Goal: Complete application form: Complete application form

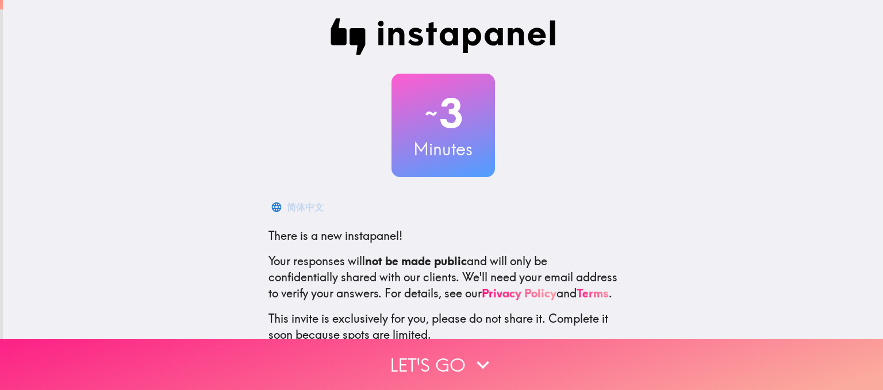
click at [483, 360] on icon "button" at bounding box center [482, 364] width 25 height 25
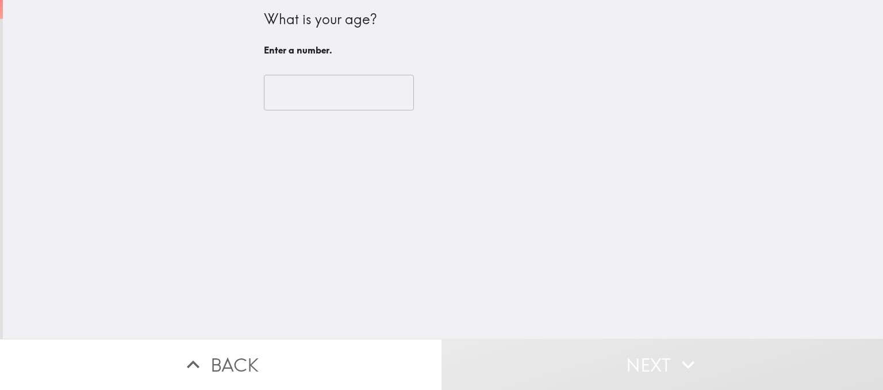
click at [292, 90] on input "number" at bounding box center [339, 93] width 150 height 36
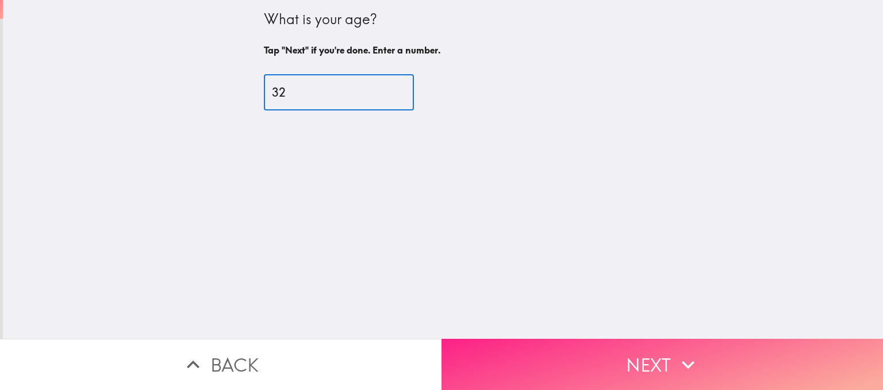
type input "32"
click at [611, 360] on button "Next" at bounding box center [661, 363] width 441 height 51
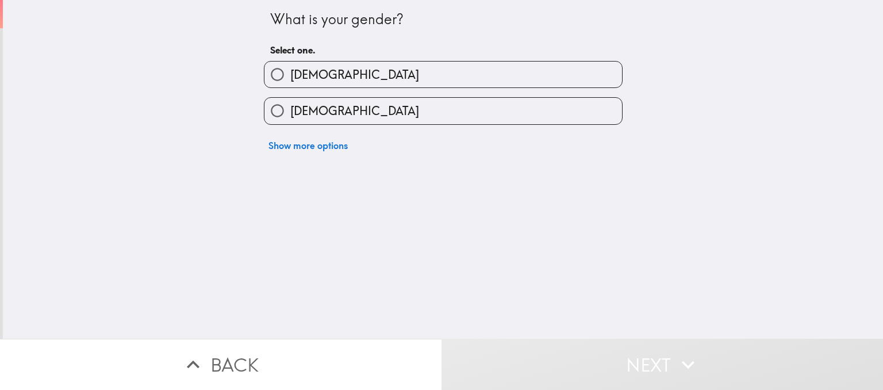
click at [495, 113] on label "[DEMOGRAPHIC_DATA]" at bounding box center [442, 111] width 357 height 26
click at [290, 113] on input "[DEMOGRAPHIC_DATA]" at bounding box center [277, 111] width 26 height 26
radio input "true"
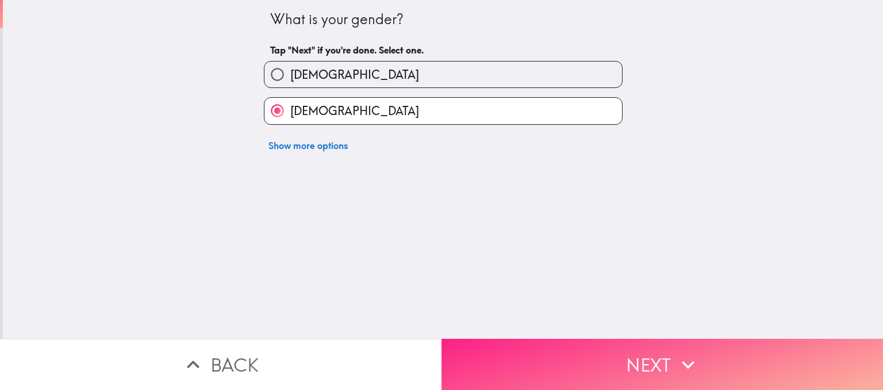
click at [622, 353] on button "Next" at bounding box center [661, 363] width 441 height 51
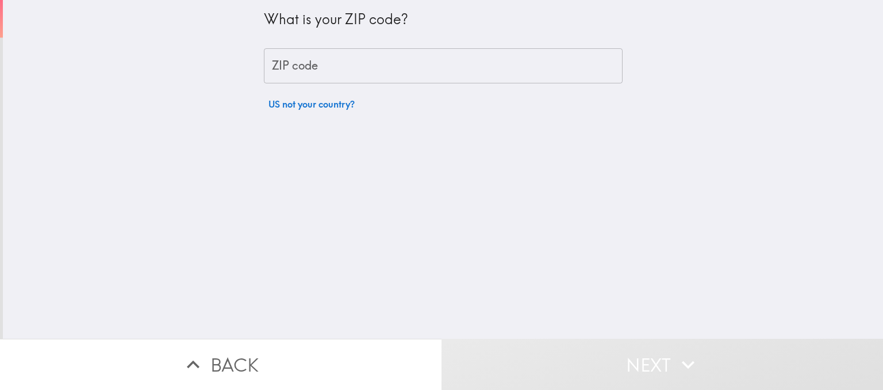
click at [433, 65] on input "ZIP code" at bounding box center [443, 66] width 359 height 36
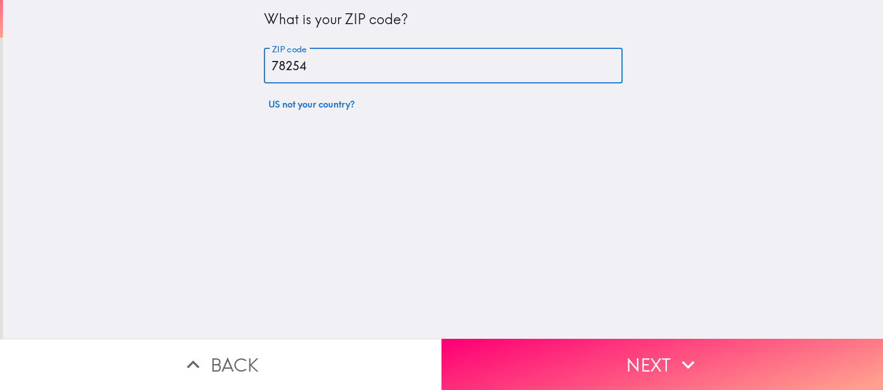
type input "78254"
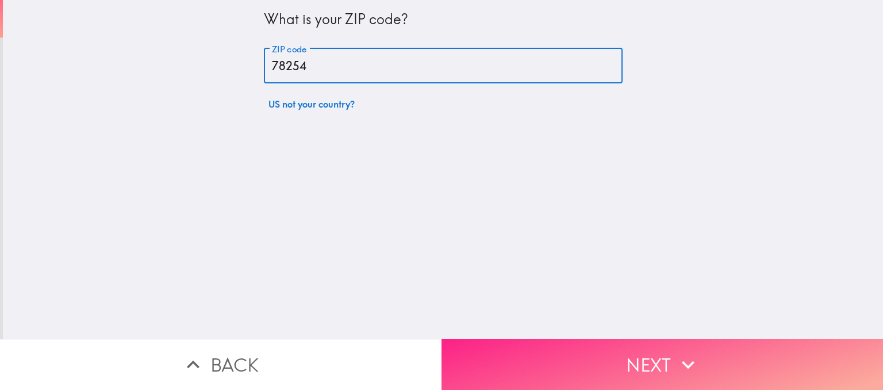
click at [659, 349] on button "Next" at bounding box center [661, 363] width 441 height 51
